Goal: Navigation & Orientation: Find specific page/section

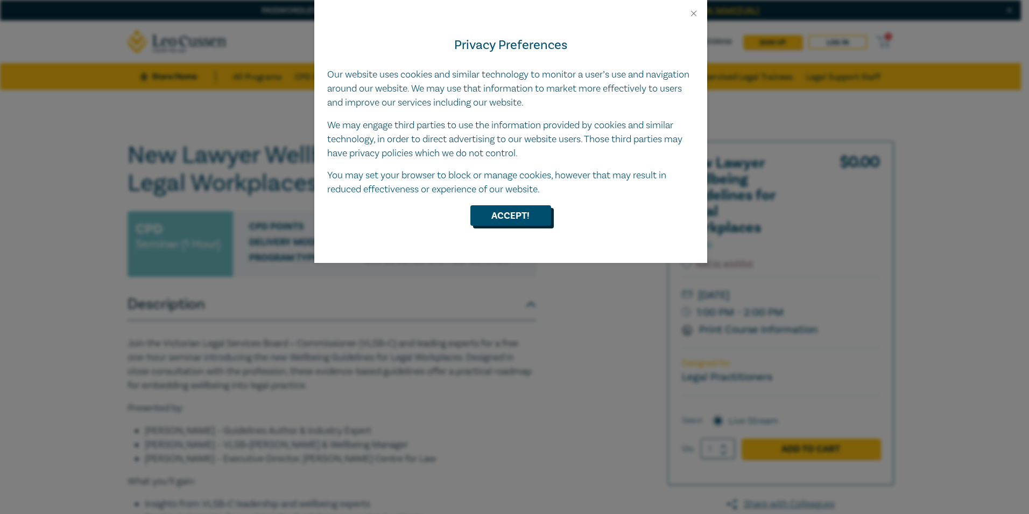
click at [502, 208] on button "Accept!" at bounding box center [510, 215] width 81 height 20
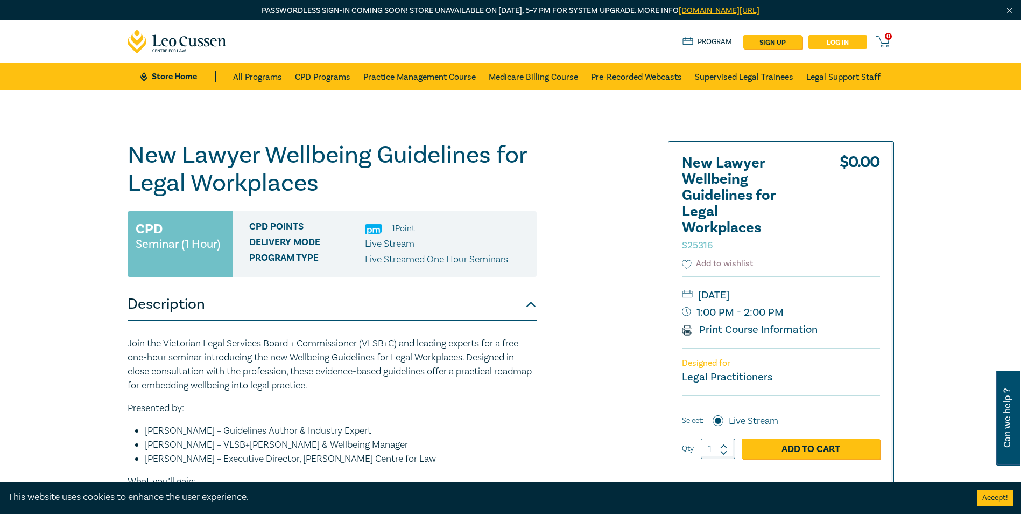
click at [819, 45] on link "Log in" at bounding box center [838, 42] width 59 height 14
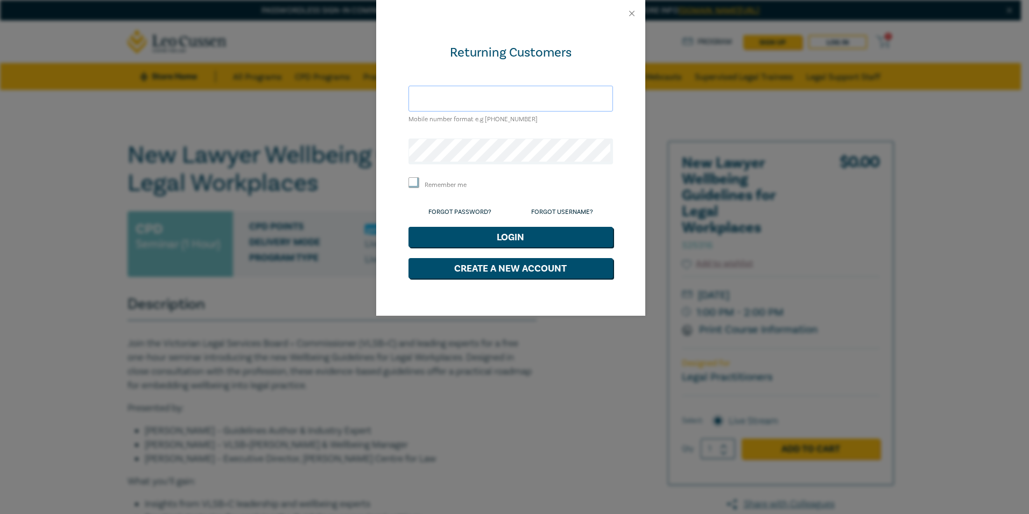
click at [479, 90] on input "text" at bounding box center [511, 99] width 205 height 26
click at [478, 90] on input "text" at bounding box center [511, 99] width 205 height 26
type input "hannahmoffatt@m"
click at [631, 13] on button "Close" at bounding box center [632, 14] width 10 height 10
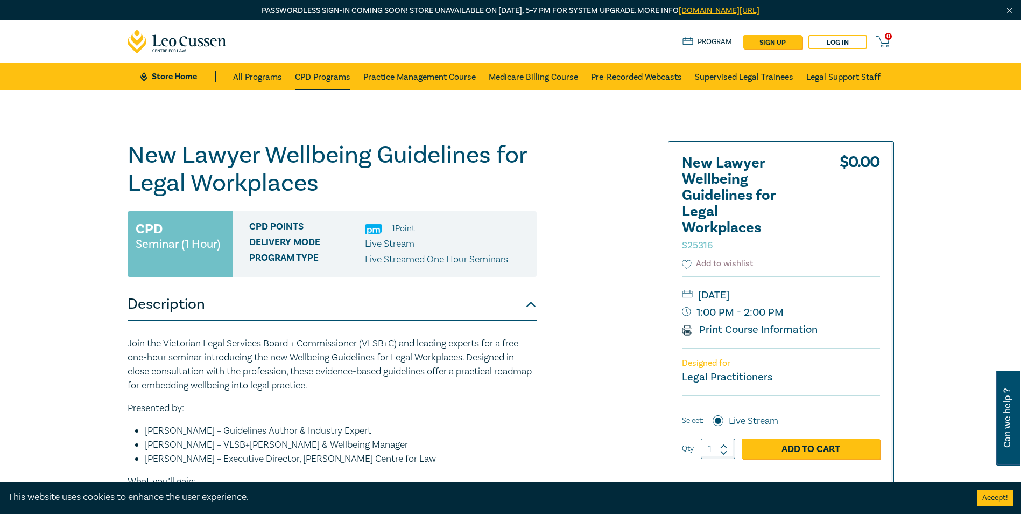
click at [327, 82] on link "CPD Programs" at bounding box center [322, 76] width 55 height 27
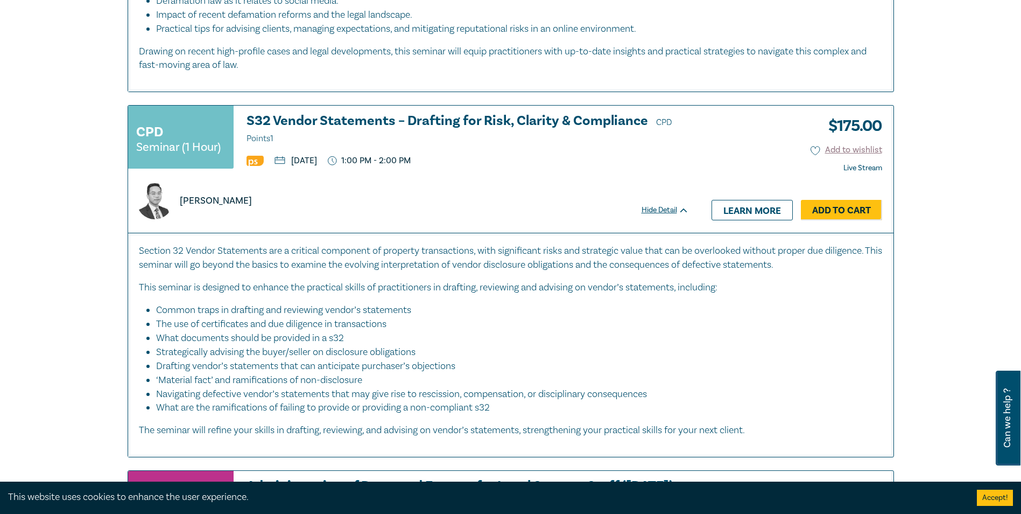
scroll to position [1184, 0]
